Goal: Task Accomplishment & Management: Manage account settings

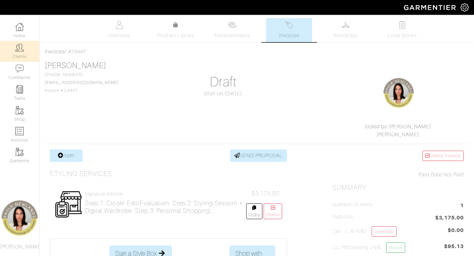
click at [25, 50] on link "Clients" at bounding box center [19, 51] width 39 height 21
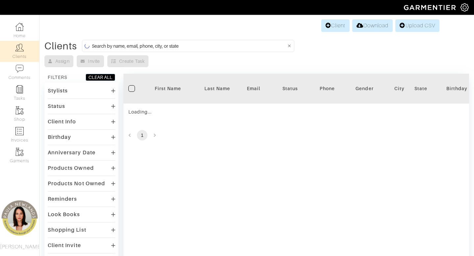
click at [218, 45] on input at bounding box center [189, 46] width 194 height 8
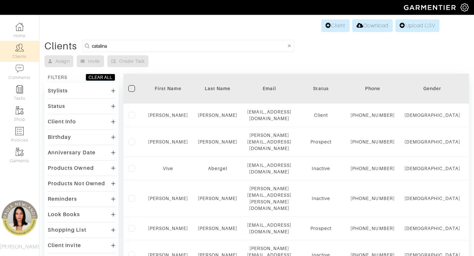
type input "catalina"
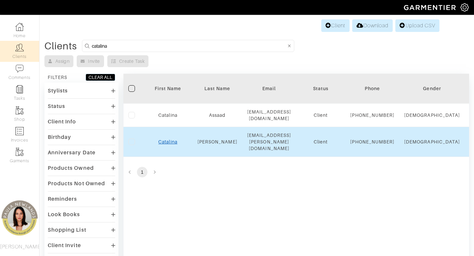
click at [173, 144] on link "Catalina" at bounding box center [167, 141] width 19 height 5
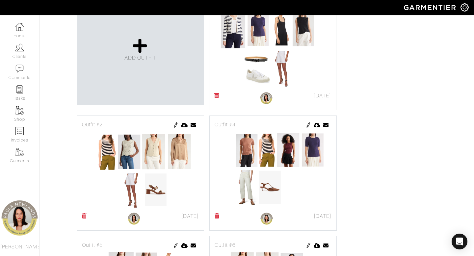
scroll to position [207, 0]
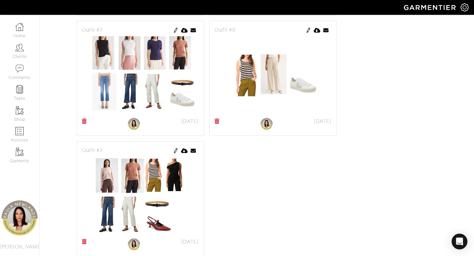
scroll to position [0, 0]
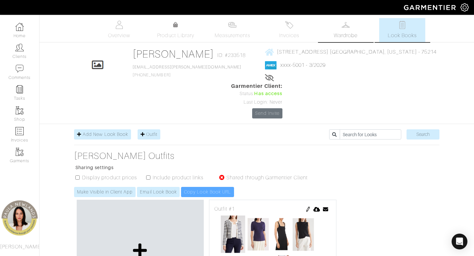
click at [331, 32] on link "Wardrobe" at bounding box center [345, 30] width 46 height 24
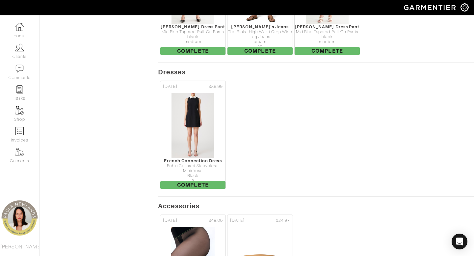
scroll to position [911, 0]
